Goal: Task Accomplishment & Management: Use online tool/utility

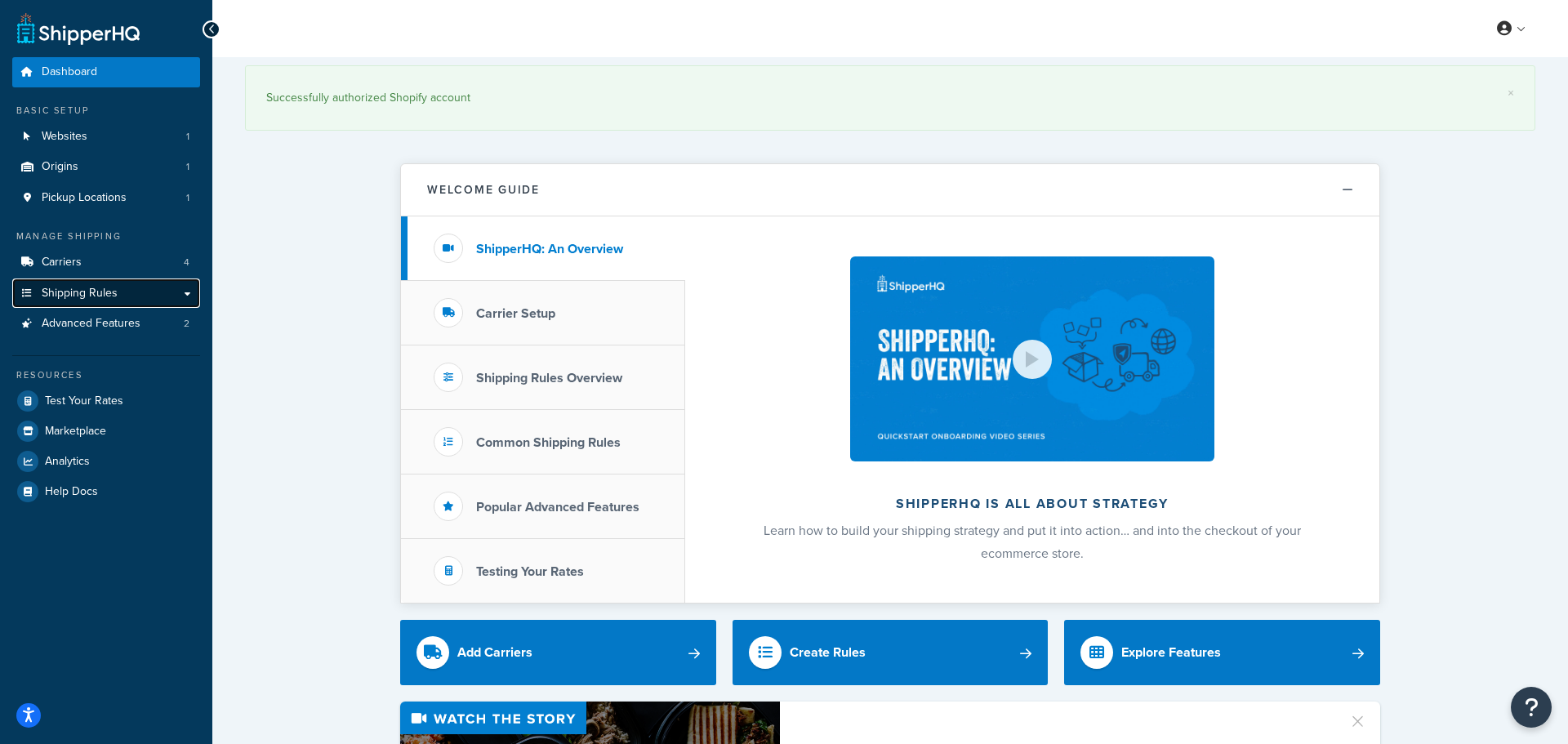
click at [75, 291] on span "Shipping Rules" at bounding box center [80, 293] width 76 height 14
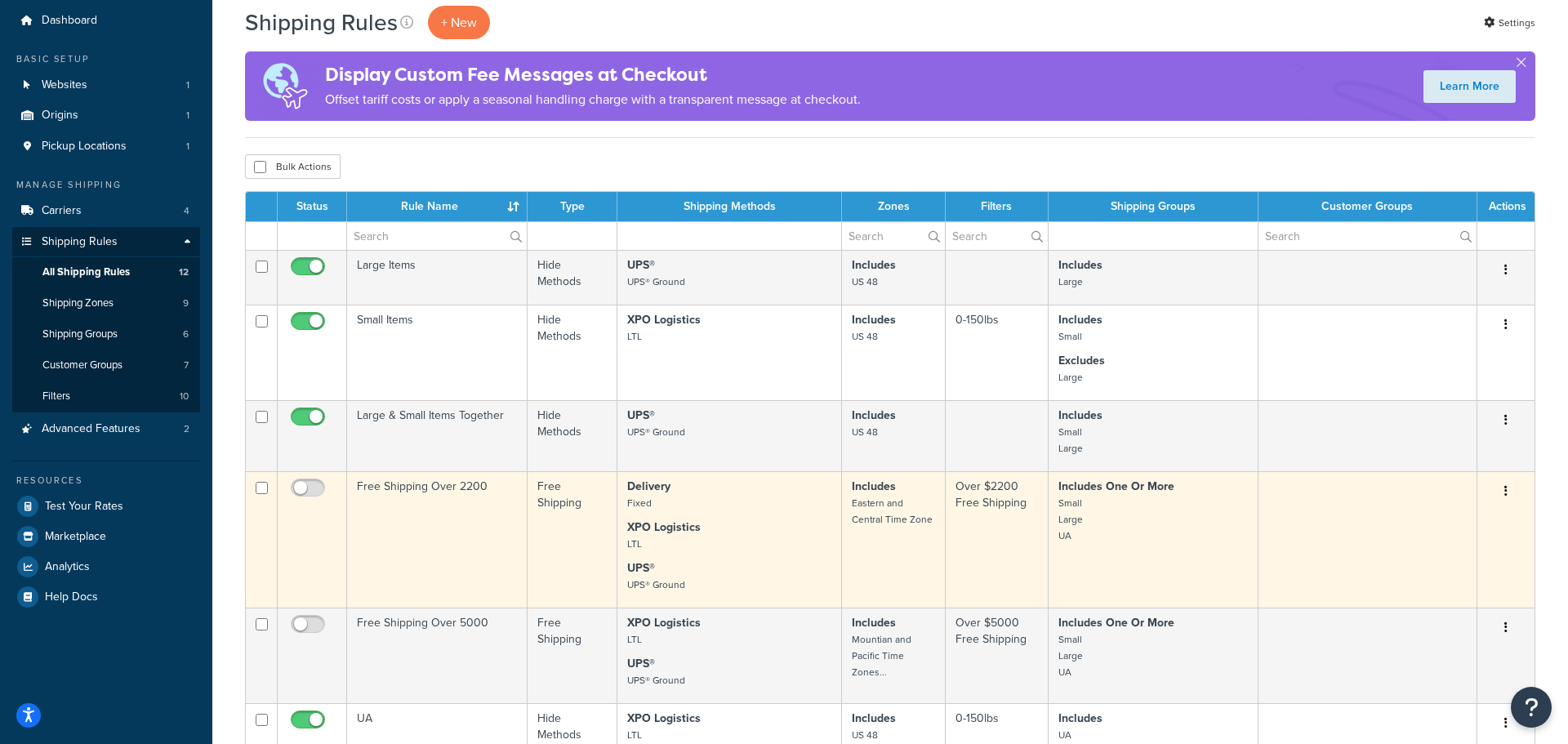
scroll to position [41, 0]
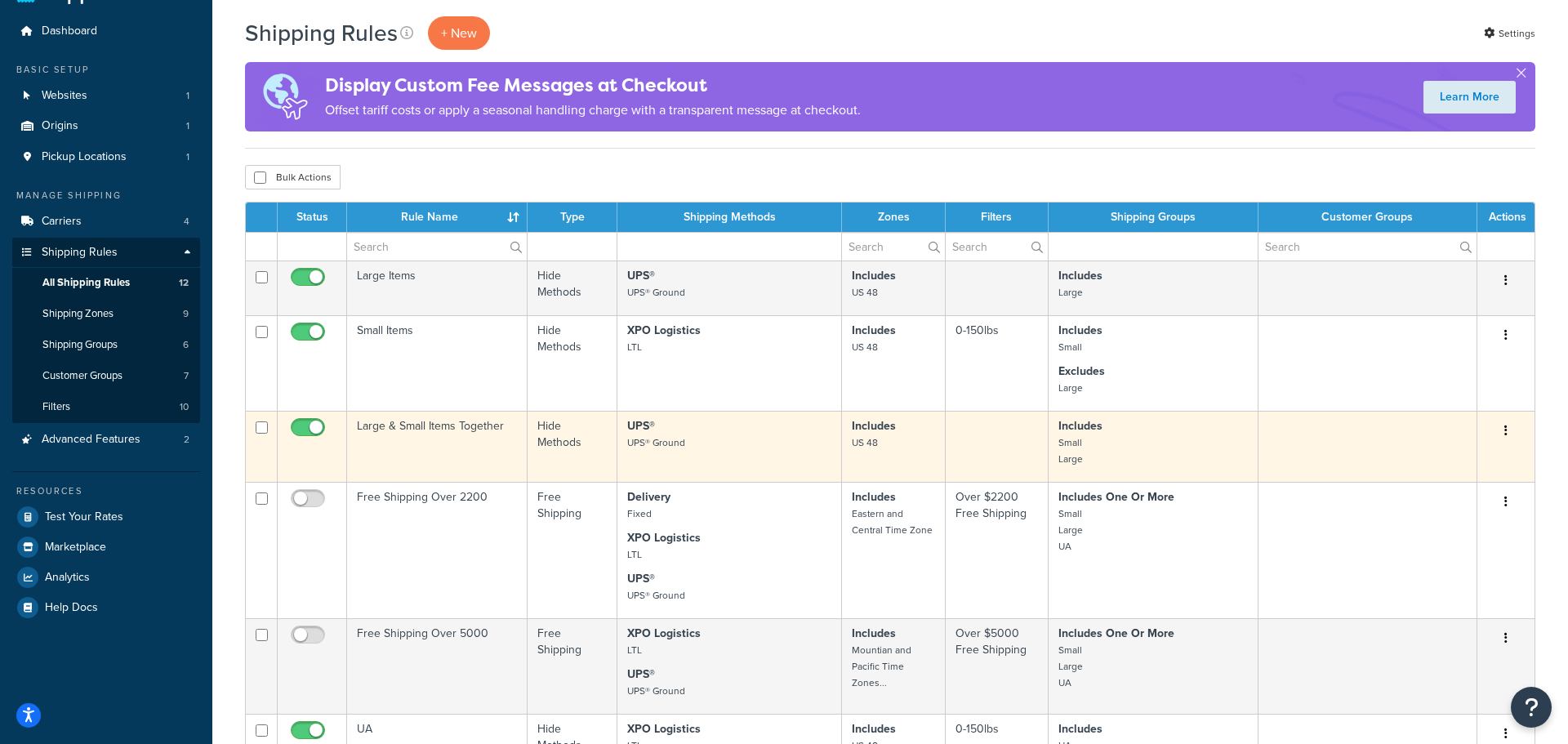
drag, startPoint x: 365, startPoint y: 430, endPoint x: 1396, endPoint y: 419, distance: 1031.1
click at [1396, 419] on tr "Large & Small Items Together Hide Methods UPS® UPS® Ground Includes US 48 Inclu…" at bounding box center [890, 446] width 1289 height 71
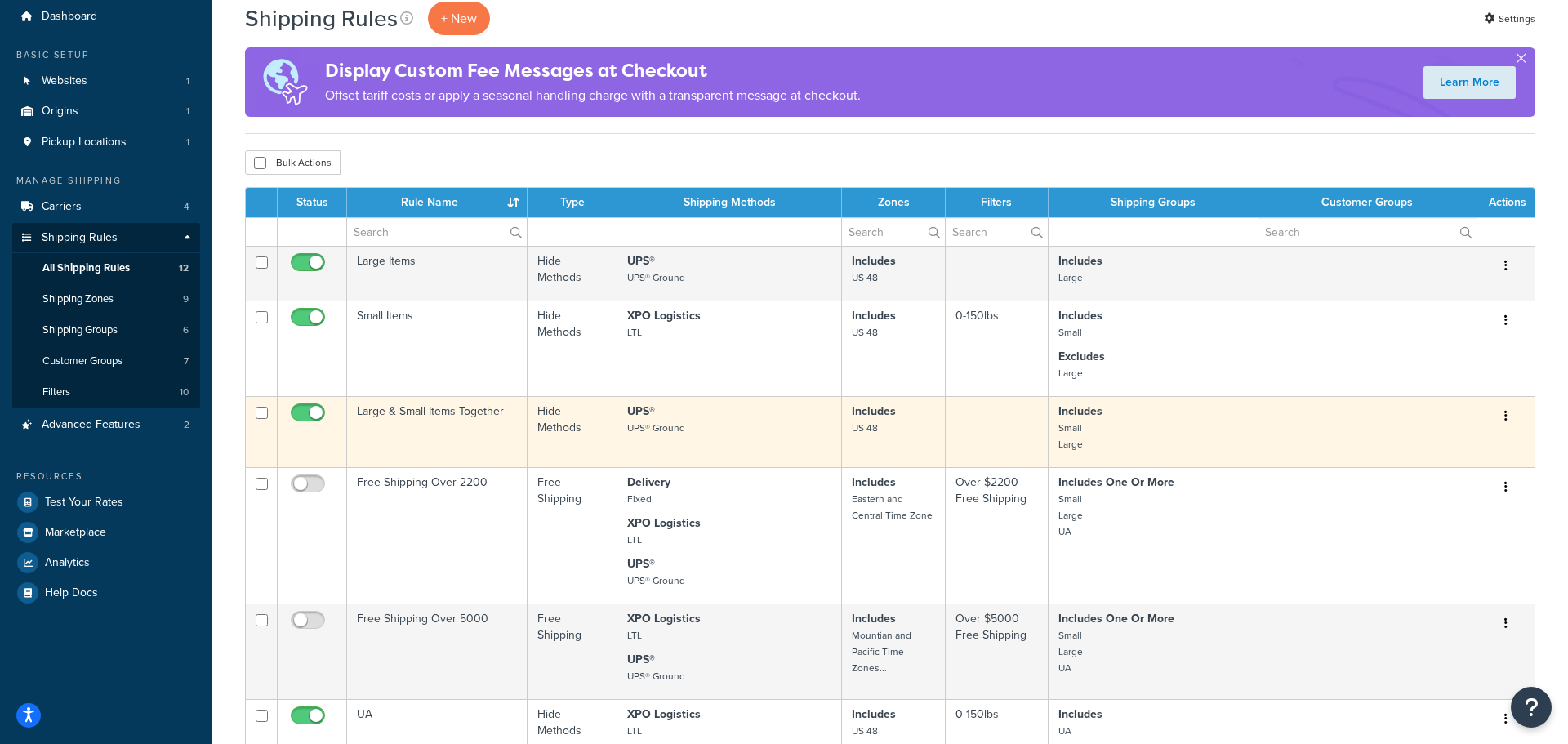
scroll to position [57, 0]
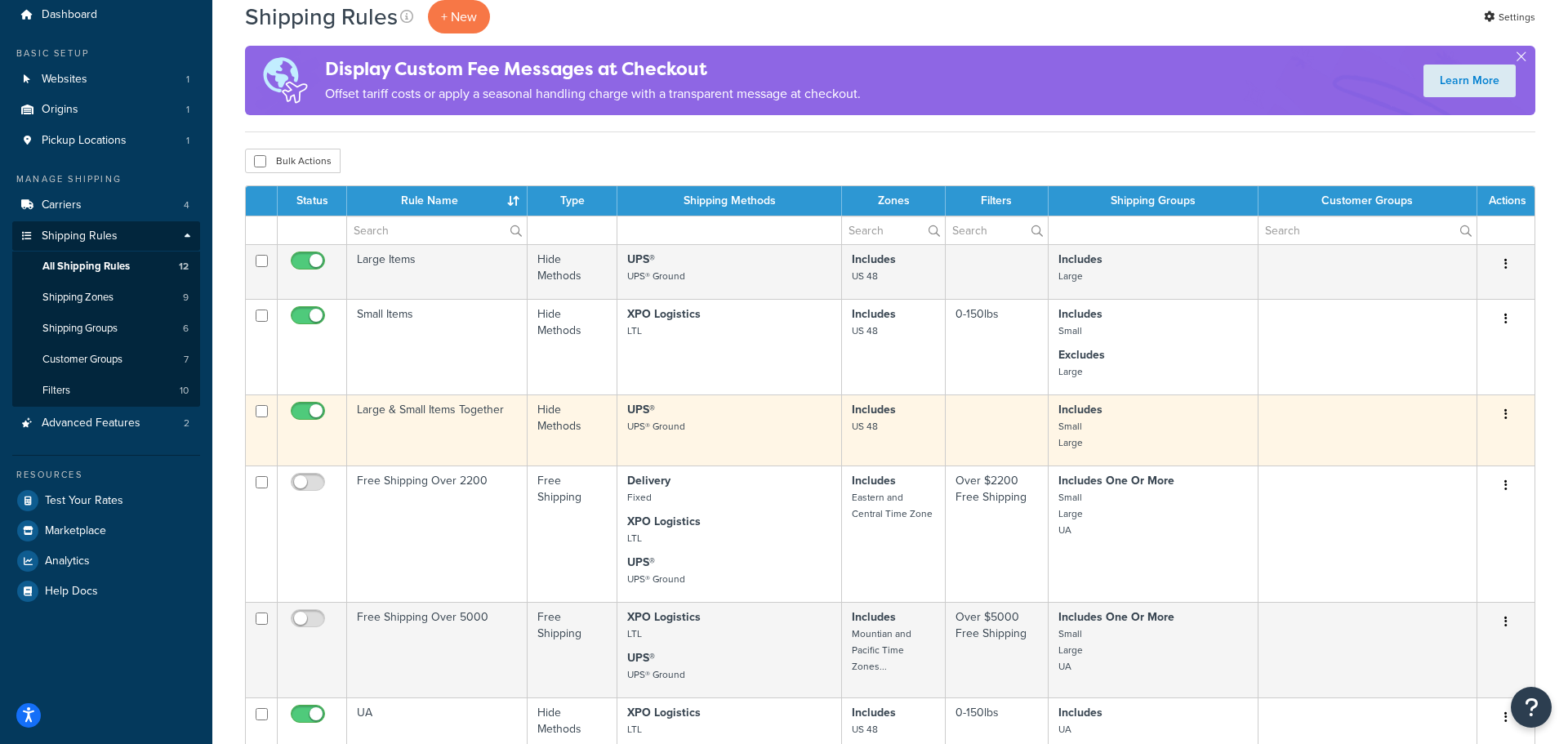
click at [605, 442] on td "Hide Methods" at bounding box center [572, 430] width 90 height 71
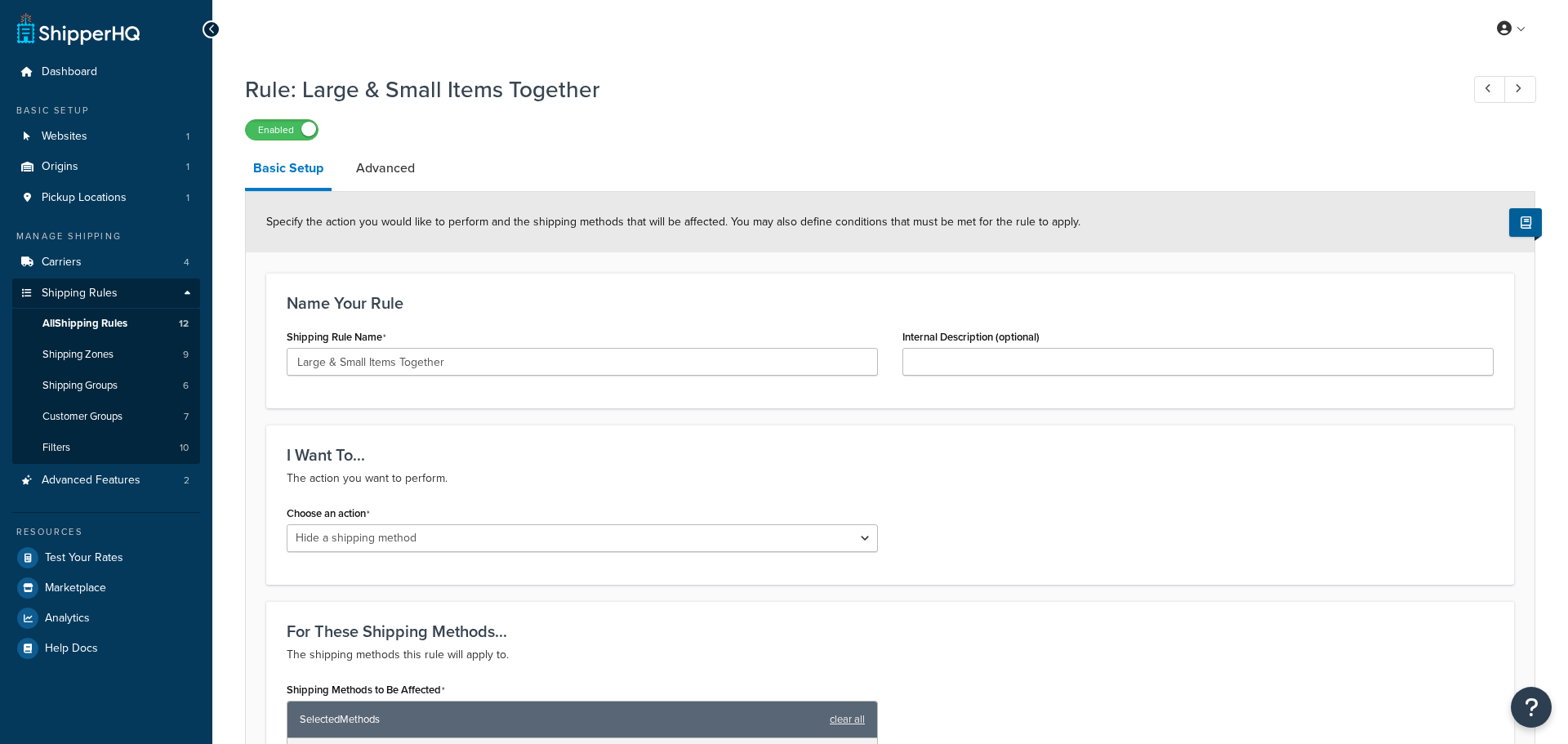
select select "HIDE"
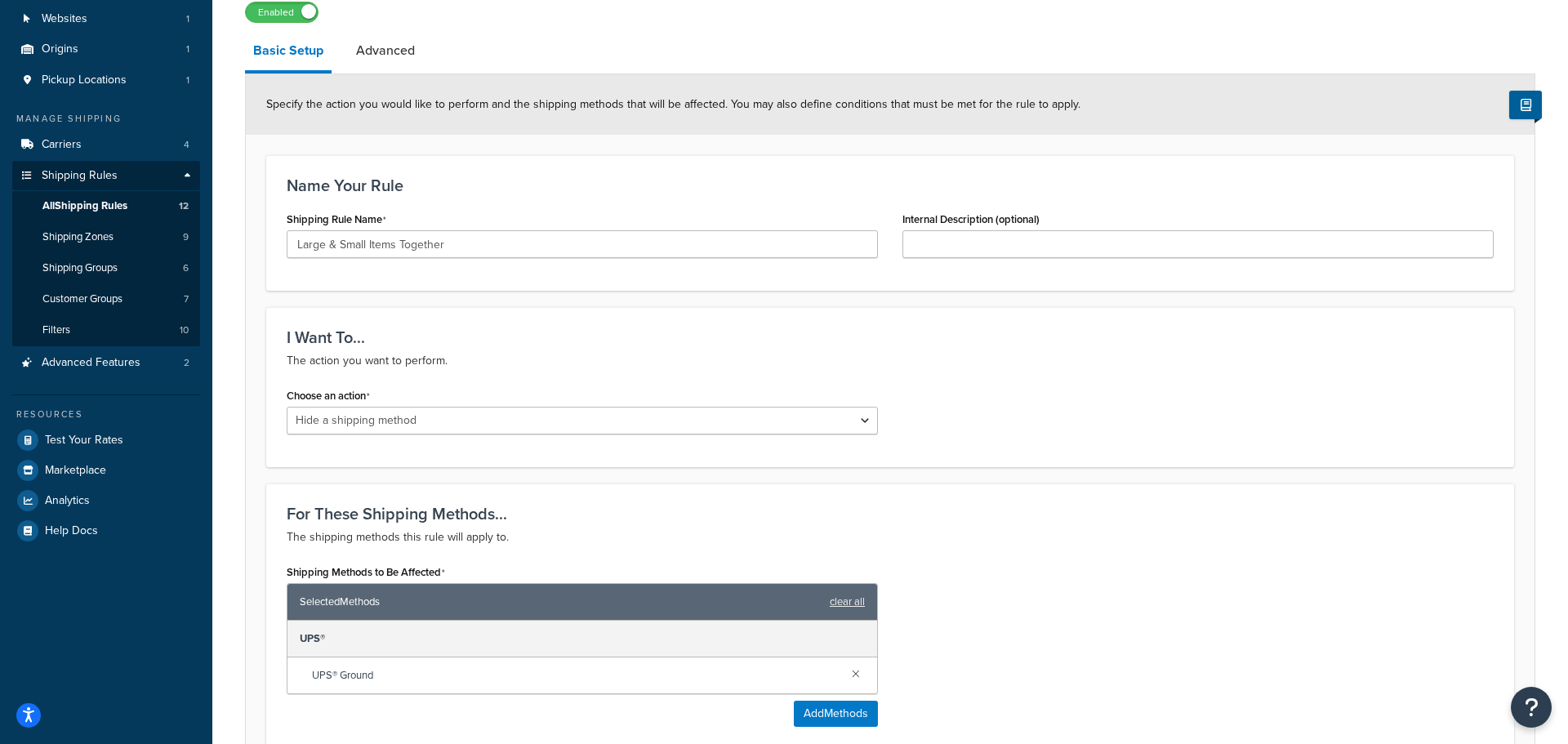
scroll to position [112, 0]
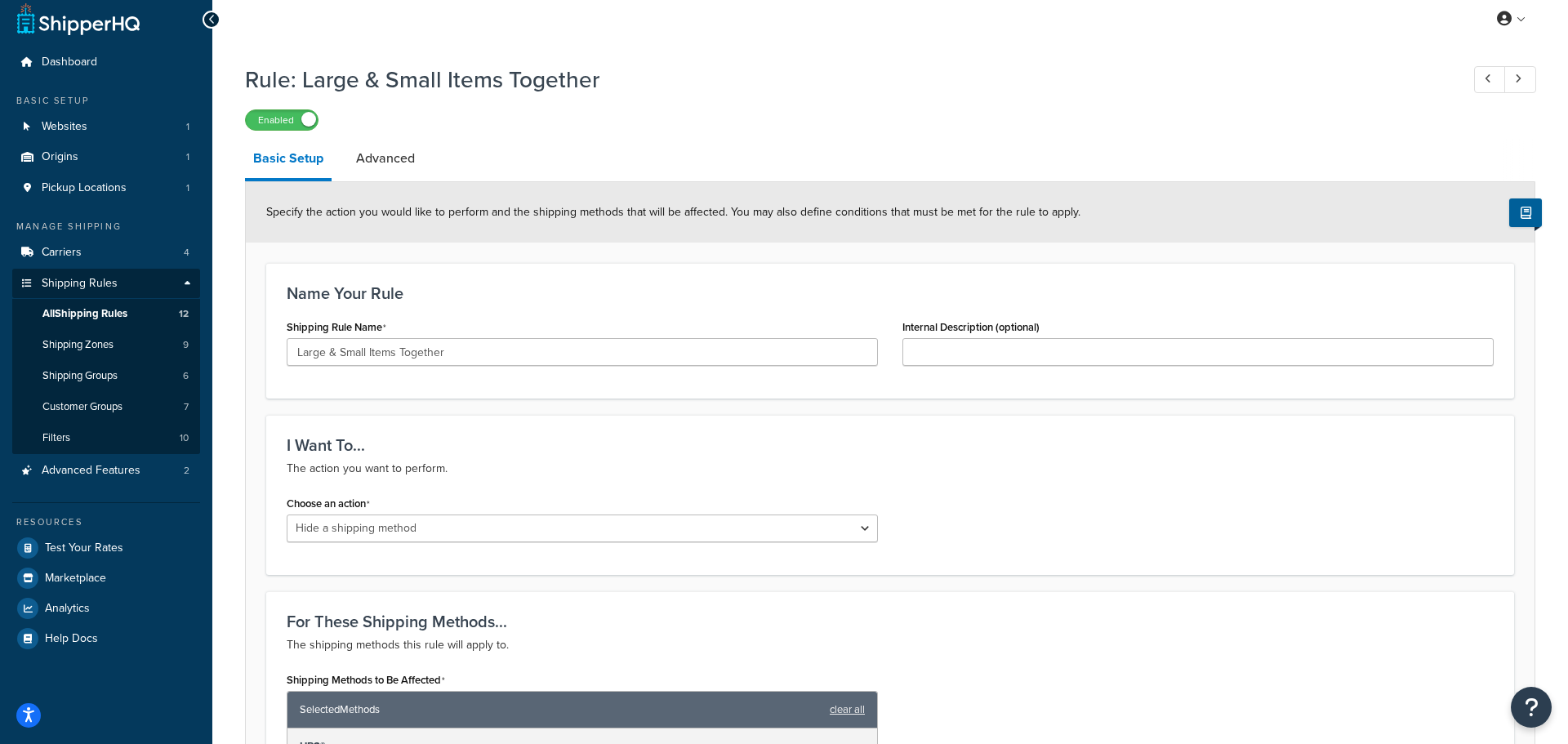
scroll to position [849, 0]
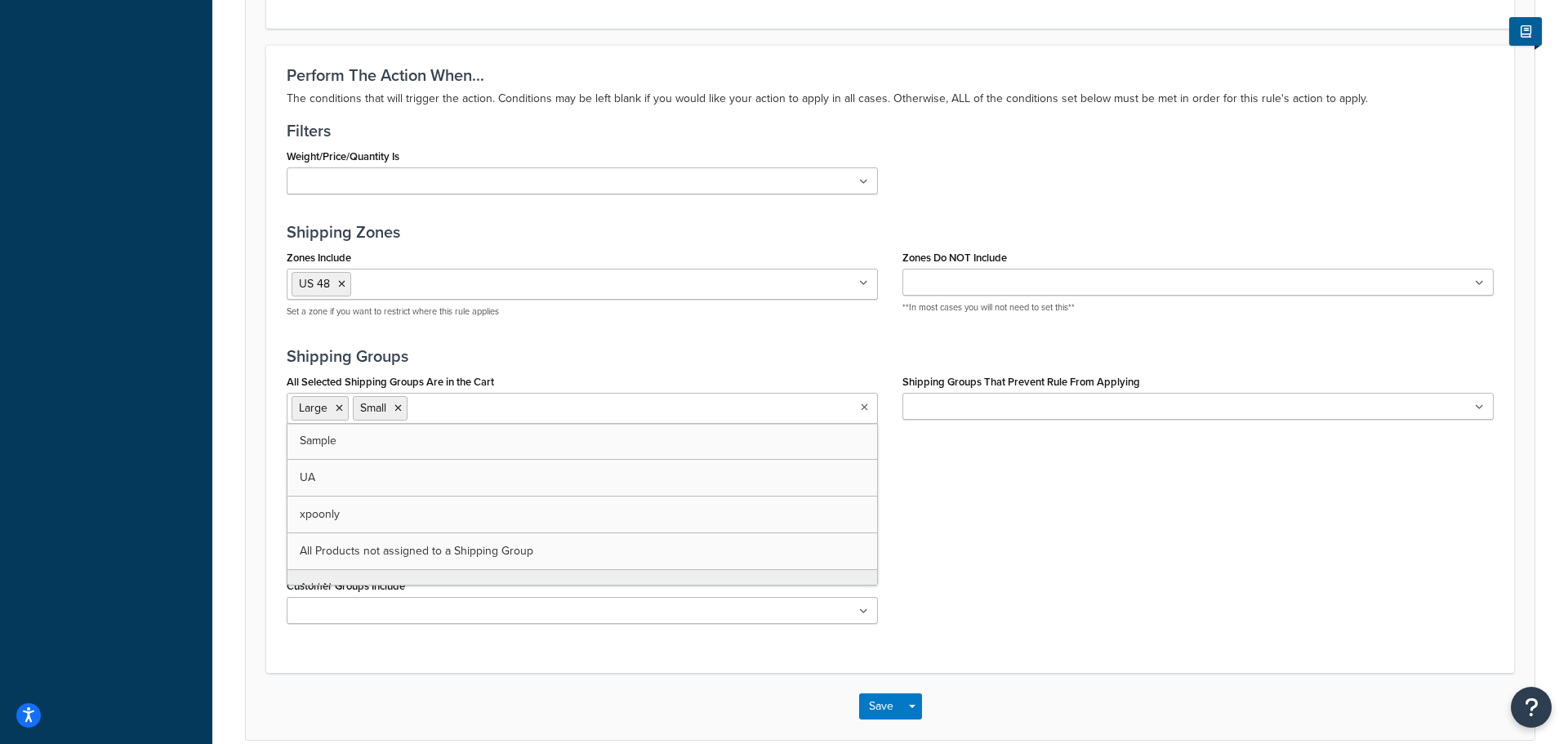
click at [866, 415] on ul "Large Small" at bounding box center [581, 408] width 591 height 31
click at [1140, 532] on div "All Selected Shipping Groups Are in the Cart Large Small Sample UA xpoonly All …" at bounding box center [890, 453] width 1231 height 165
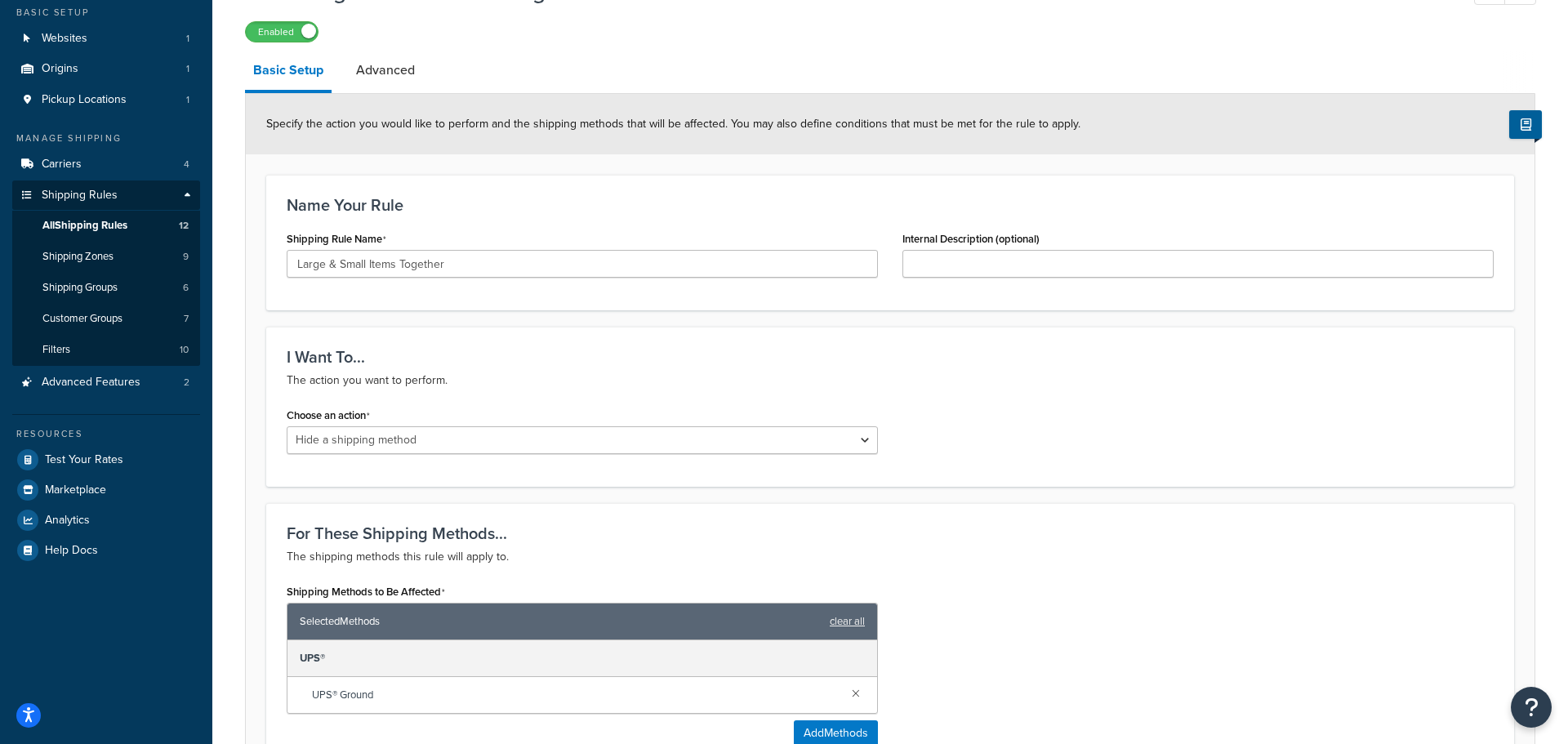
scroll to position [0, 0]
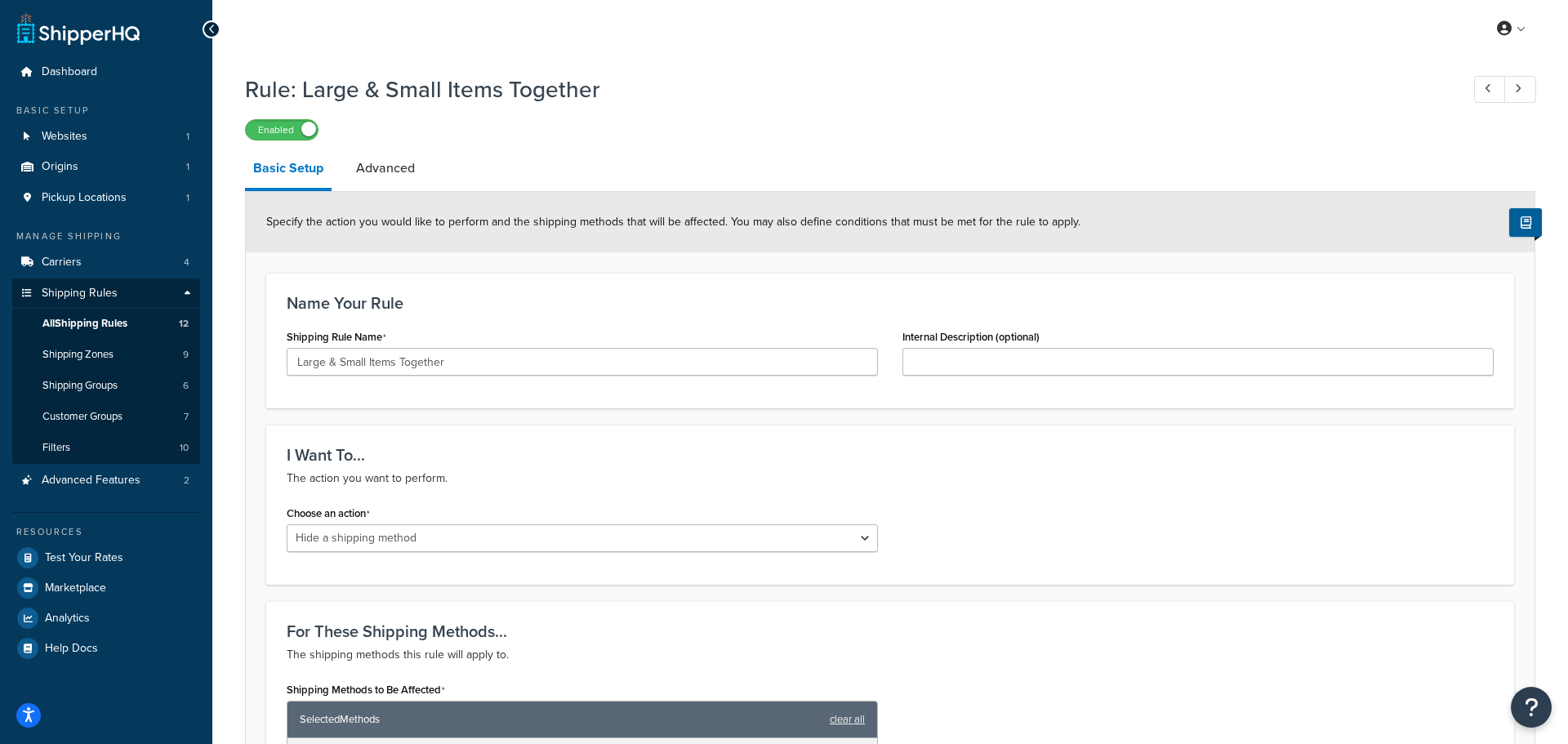
click at [291, 173] on link "Basic Setup" at bounding box center [287, 170] width 86 height 43
click at [90, 317] on span "All Shipping Rules" at bounding box center [85, 324] width 85 height 14
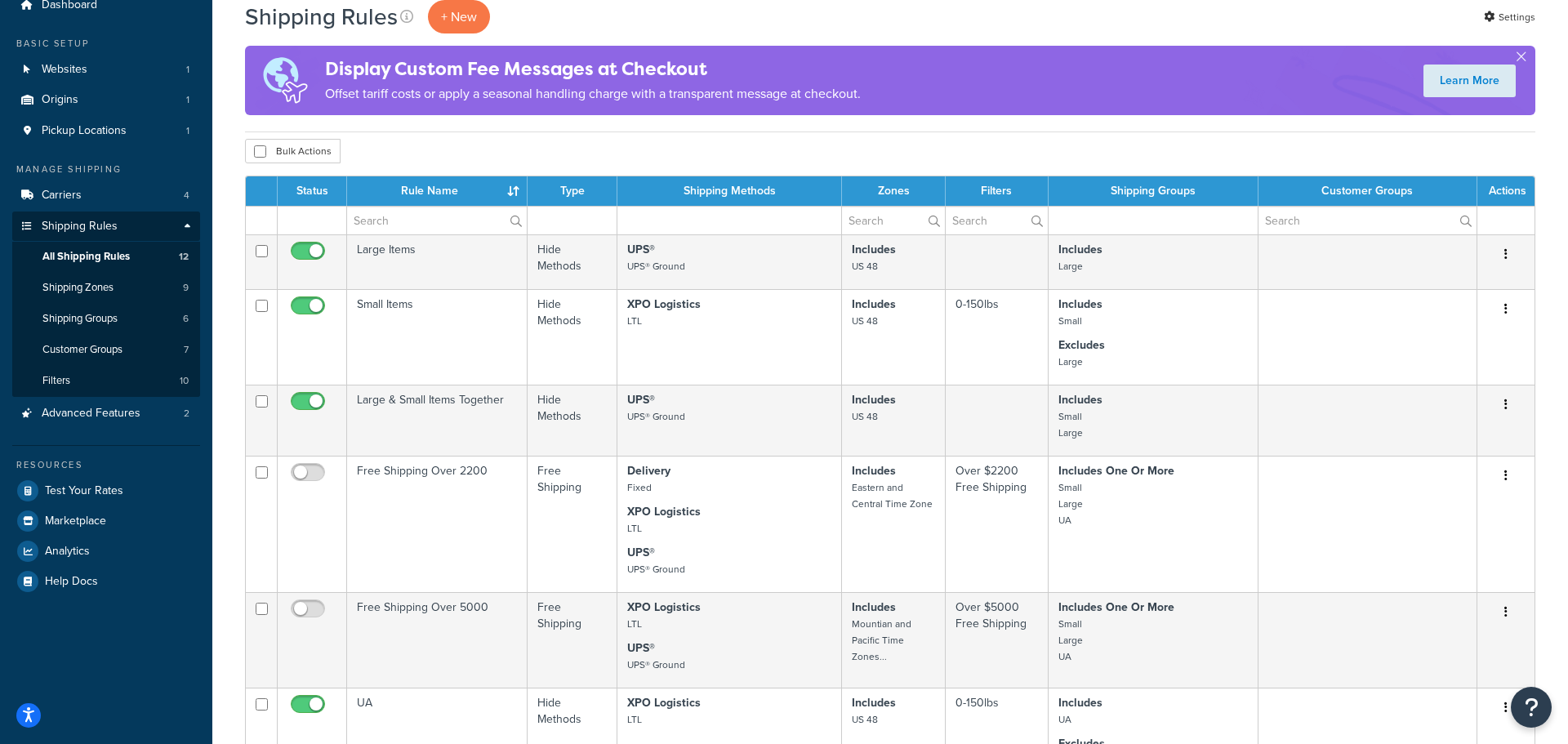
scroll to position [69, 0]
